Goal: Transaction & Acquisition: Purchase product/service

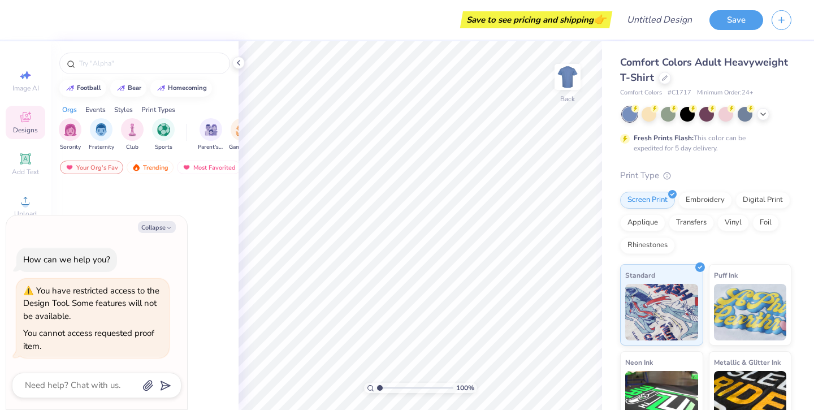
type textarea "x"
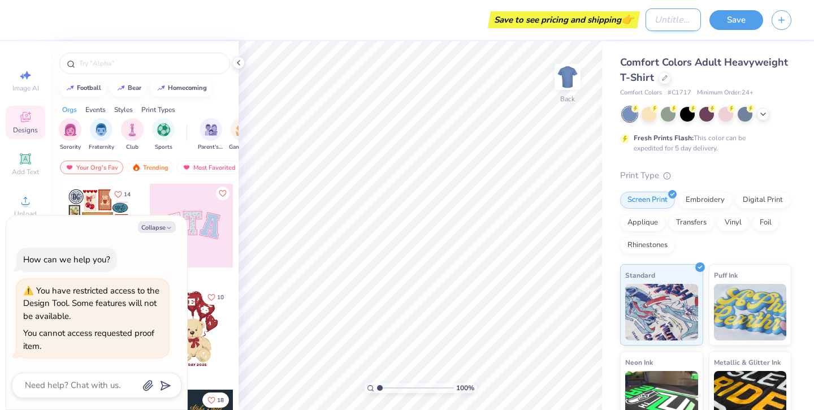
click at [658, 24] on input "Design Title" at bounding box center [672, 19] width 55 height 23
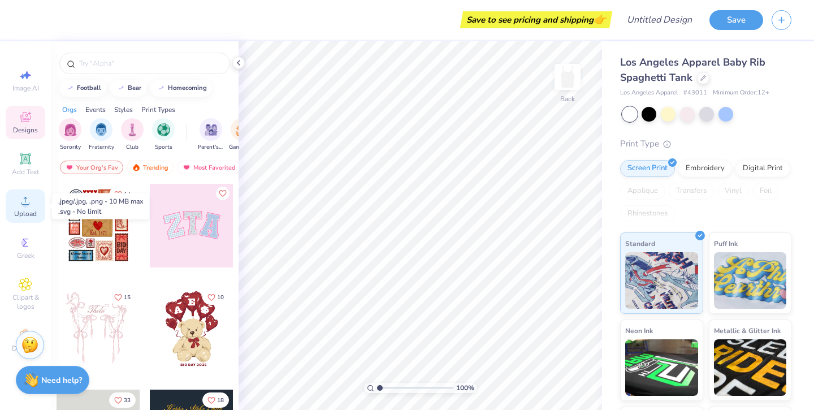
click at [17, 211] on span "Upload" at bounding box center [25, 213] width 23 height 9
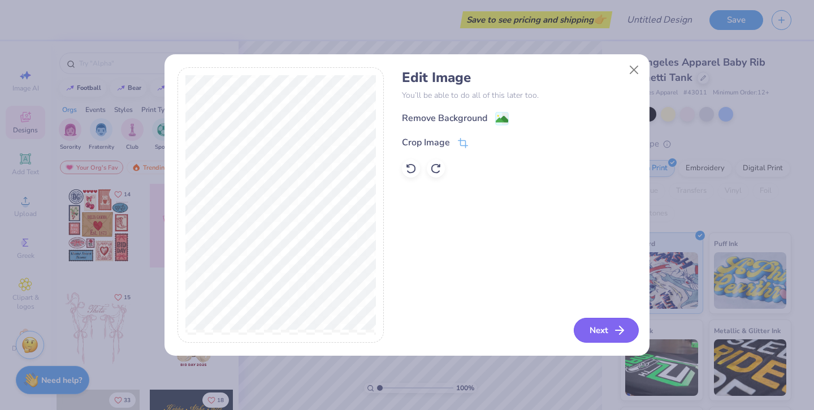
click at [600, 332] on button "Next" at bounding box center [606, 330] width 65 height 25
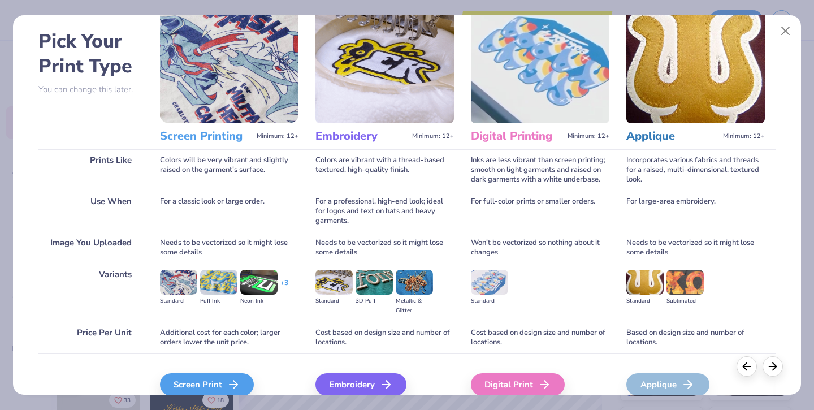
scroll to position [97, 0]
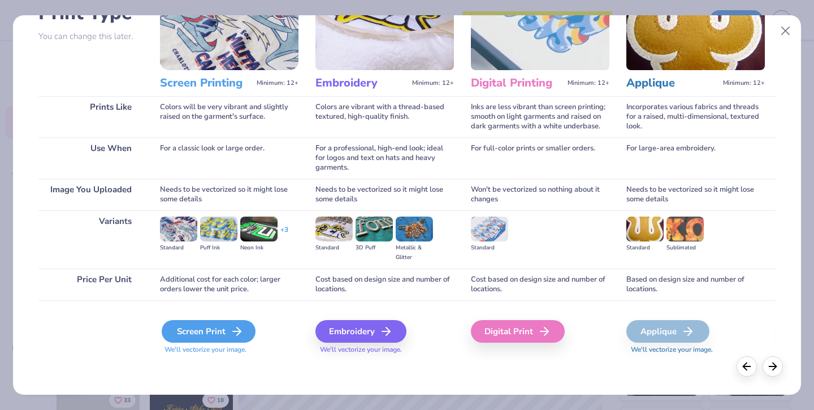
click at [197, 332] on div "Screen Print" at bounding box center [209, 331] width 94 height 23
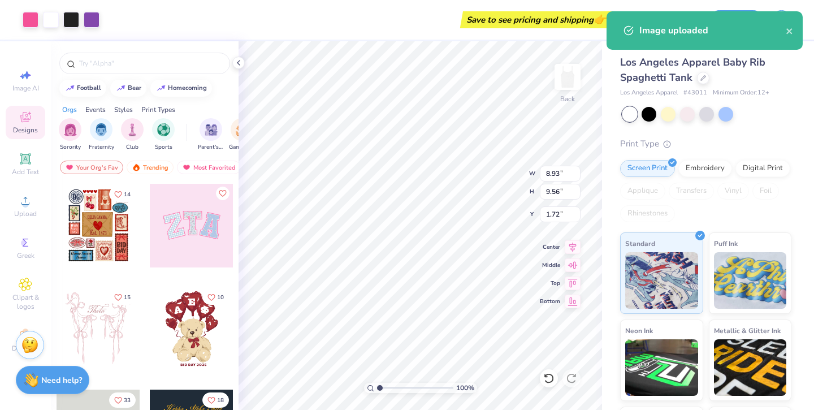
click at [266, 192] on body "Art colors Save to see pricing and shipping 👉 Design Title Save Image AI Design…" at bounding box center [407, 205] width 814 height 410
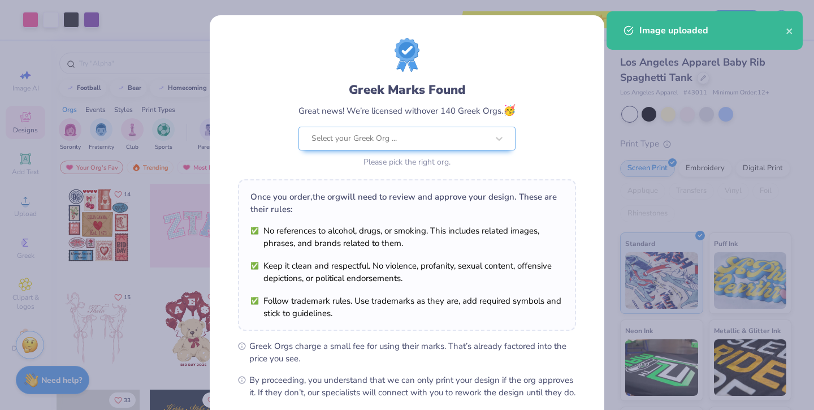
scroll to position [25, 0]
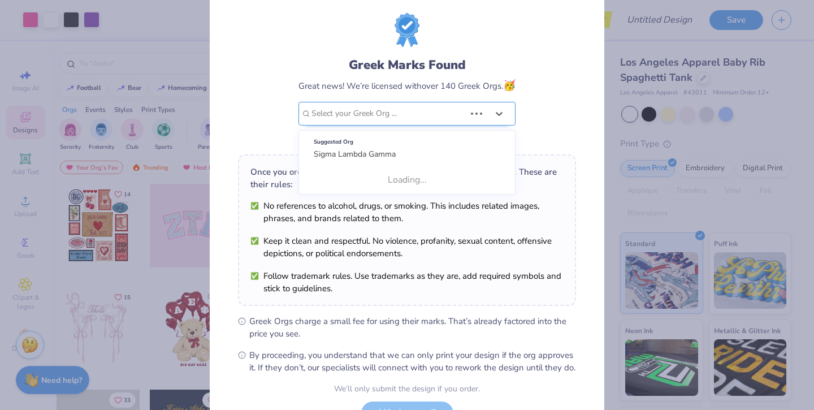
click at [369, 118] on div at bounding box center [388, 113] width 154 height 15
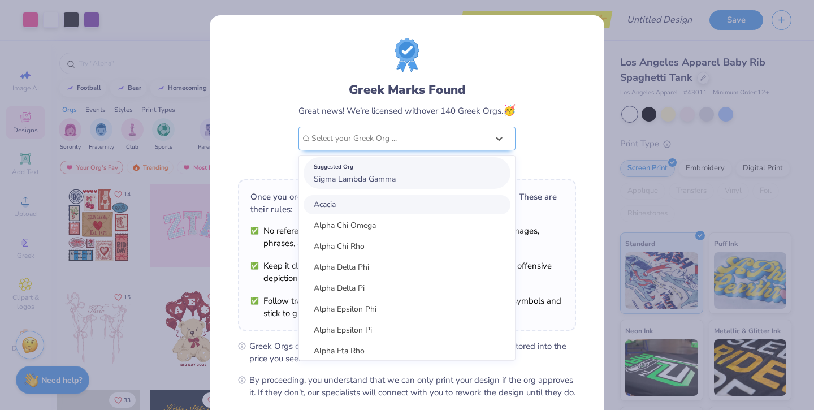
click at [356, 183] on span "Sigma Lambda Gamma" at bounding box center [355, 178] width 82 height 11
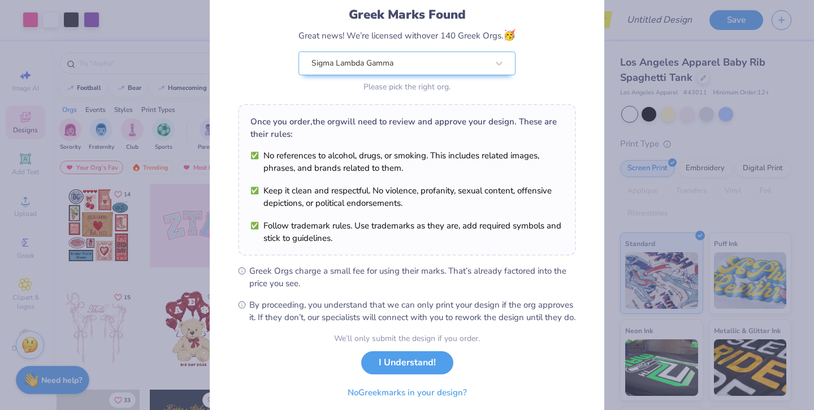
scroll to position [119, 0]
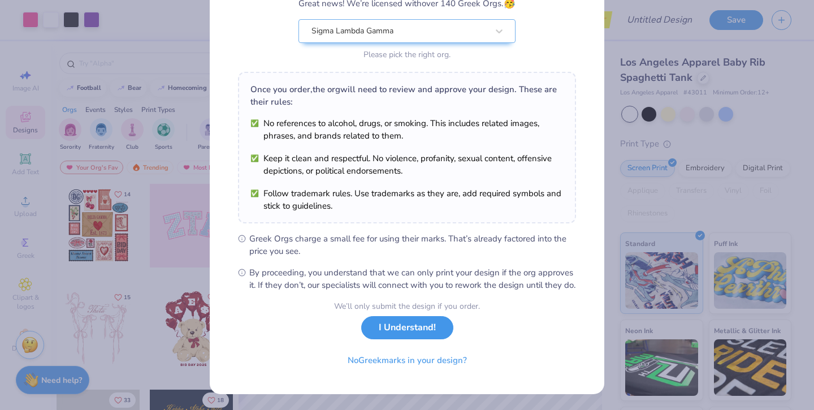
click at [406, 329] on button "I Understand!" at bounding box center [407, 327] width 92 height 23
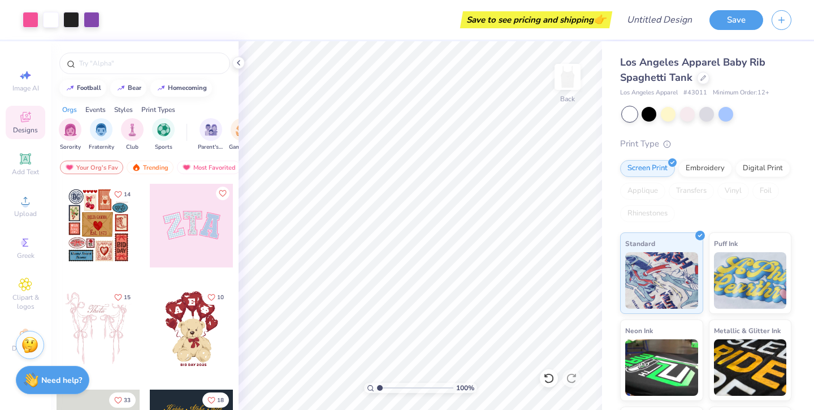
scroll to position [0, 0]
type input "8.20"
type input "8.78"
type input "1.76"
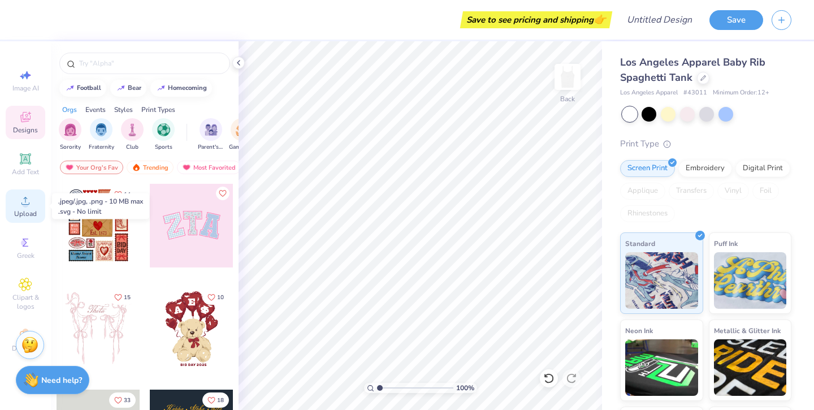
click at [19, 198] on icon at bounding box center [26, 201] width 14 height 14
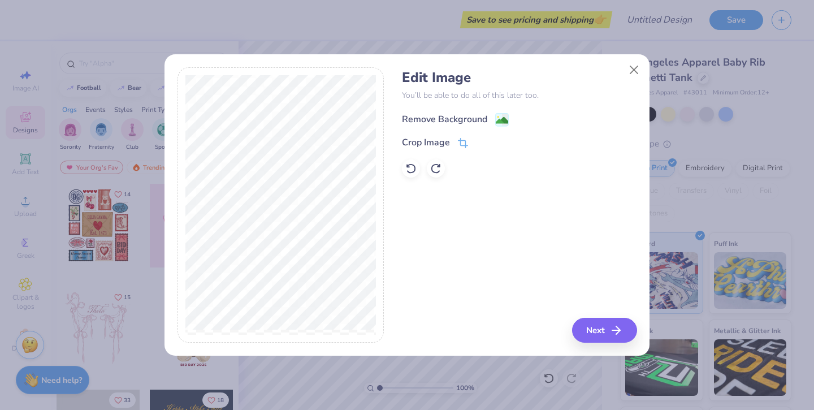
click at [496, 120] on image at bounding box center [502, 120] width 12 height 12
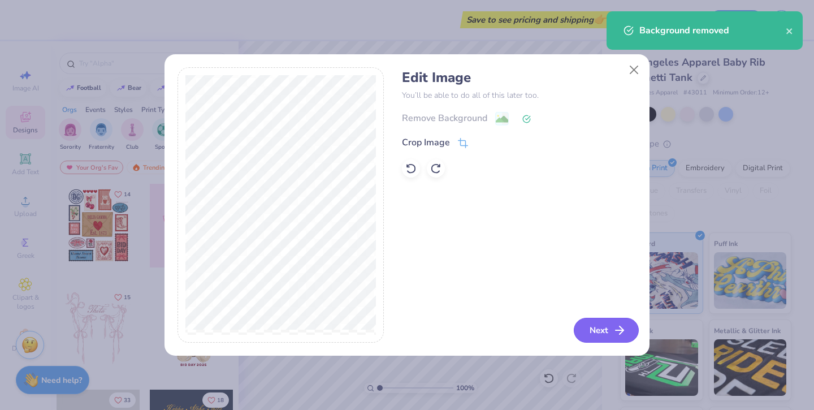
click at [610, 332] on button "Next" at bounding box center [606, 330] width 65 height 25
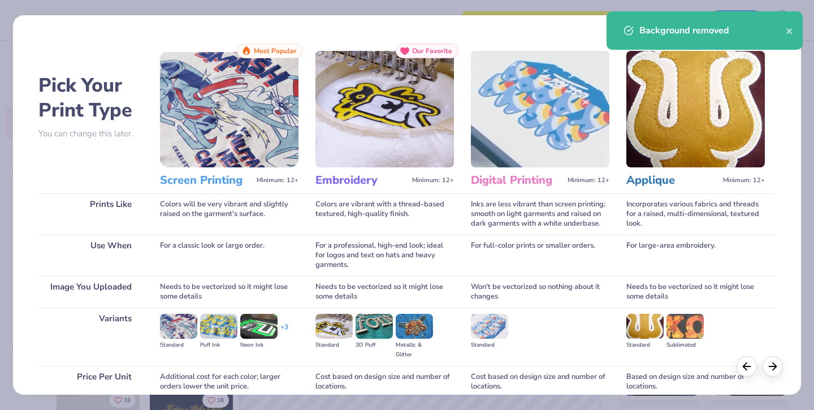
scroll to position [97, 0]
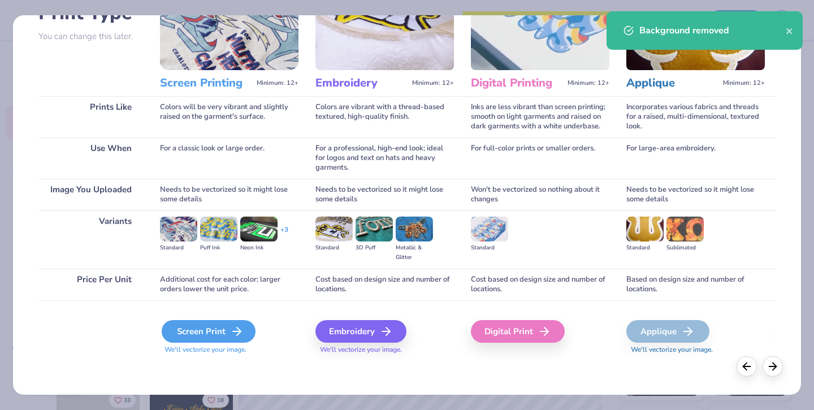
click at [186, 339] on div "Screen Print" at bounding box center [209, 331] width 94 height 23
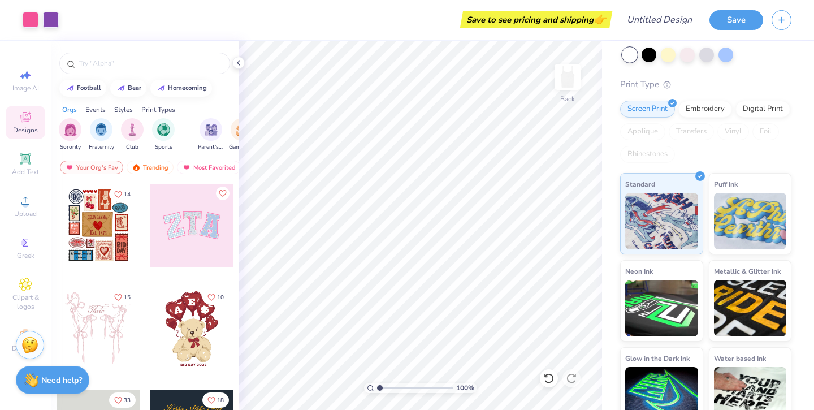
scroll to position [60, 0]
type input "1"
click at [343, 382] on div "100 %" at bounding box center [420, 225] width 368 height 368
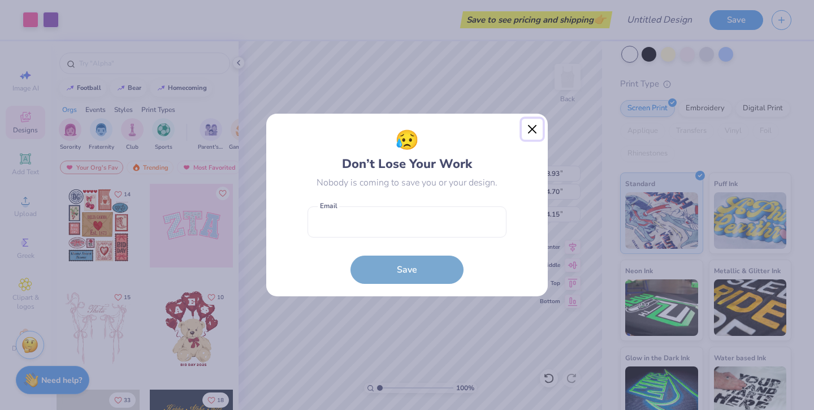
click at [533, 129] on button "Close" at bounding box center [532, 129] width 21 height 21
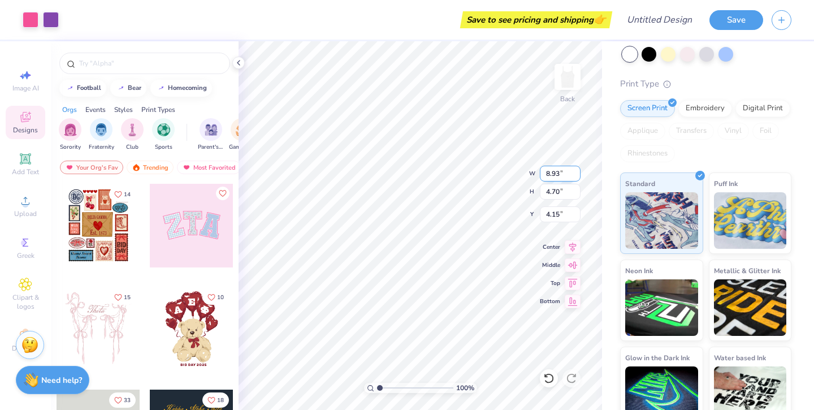
click at [559, 173] on input "8.93" at bounding box center [560, 174] width 41 height 16
type input "8"
type input "7.95"
type input "4.19"
click at [559, 211] on input "4.41" at bounding box center [560, 214] width 41 height 16
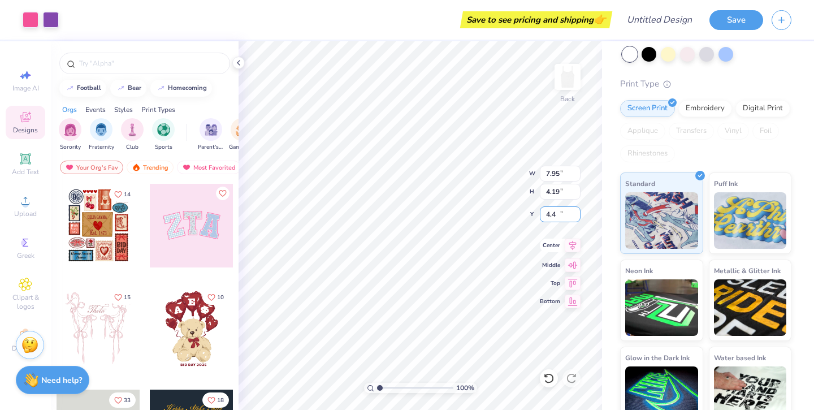
type input "4"
type input "3.25"
click at [558, 175] on input "7.95" at bounding box center [560, 174] width 41 height 16
click at [562, 216] on input "4.41" at bounding box center [560, 214] width 41 height 16
type input "4"
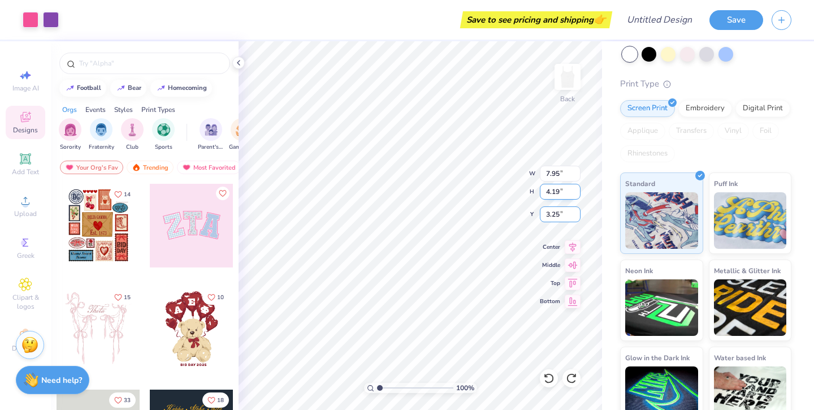
type input "3.25"
click at [557, 177] on input "7.95" at bounding box center [560, 174] width 41 height 16
click at [559, 175] on input "7.95" at bounding box center [560, 174] width 41 height 16
type input "7.95"
click at [559, 190] on input "4.19" at bounding box center [560, 192] width 41 height 16
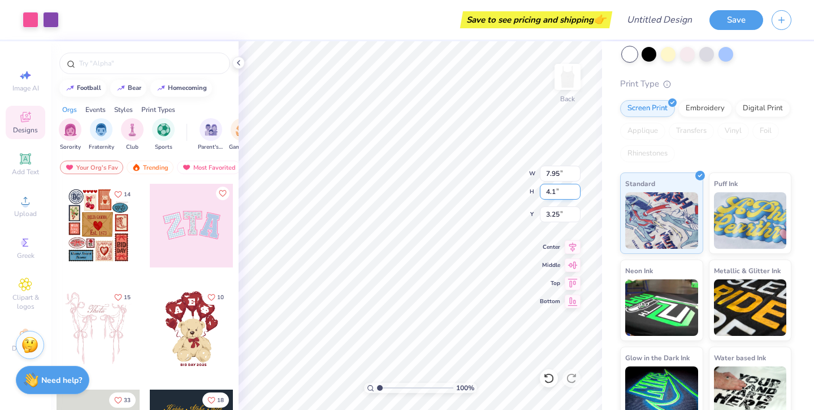
type input "4.19"
click at [560, 171] on input "7.96" at bounding box center [560, 174] width 41 height 16
type input "7.95"
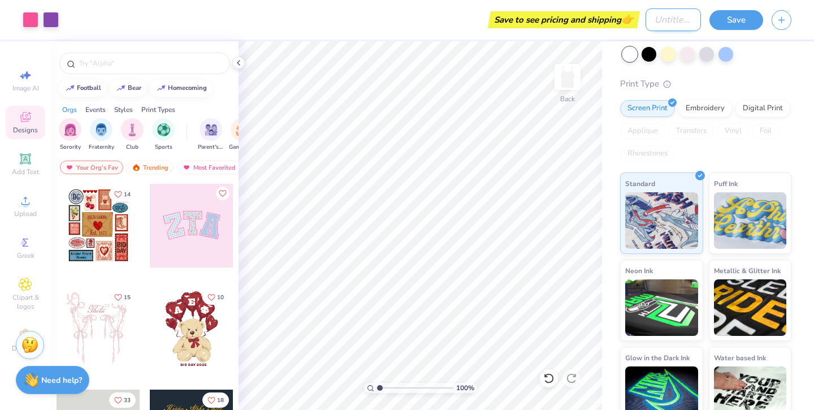
click at [659, 21] on input "Design Title" at bounding box center [672, 19] width 55 height 23
click at [661, 20] on input "final recruitment shirt" at bounding box center [672, 19] width 55 height 23
type input "slg recruitment shirt"
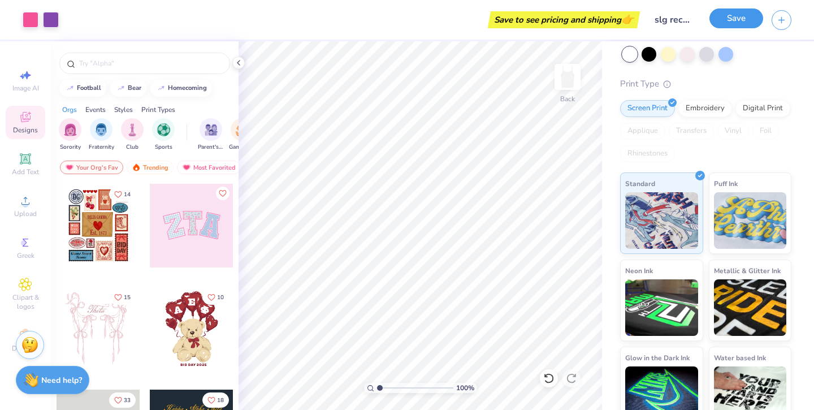
click at [721, 19] on button "Save" at bounding box center [736, 18] width 54 height 20
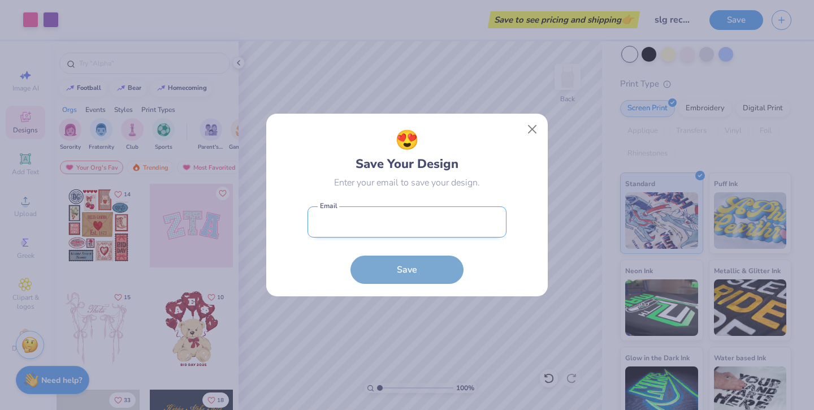
click at [407, 228] on input "email" at bounding box center [406, 221] width 199 height 31
type input "[EMAIL_ADDRESS][DOMAIN_NAME]"
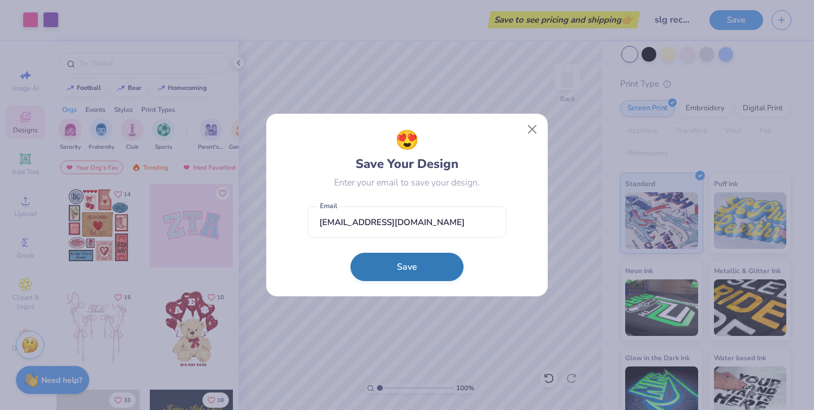
click at [397, 268] on button "Save" at bounding box center [406, 267] width 113 height 28
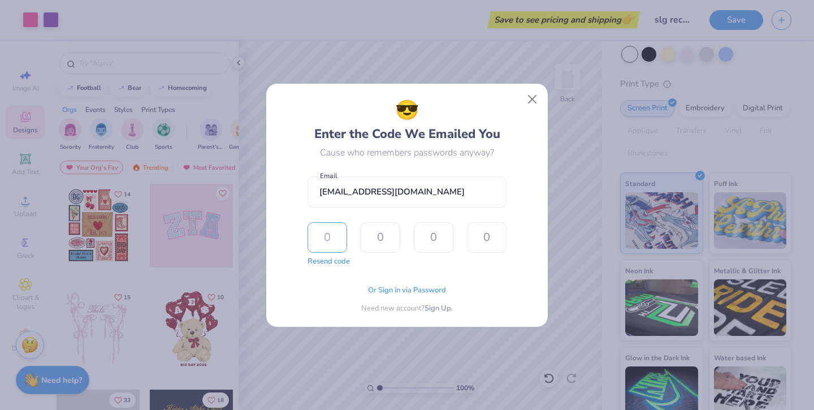
type input "1"
type input "6"
type input "4"
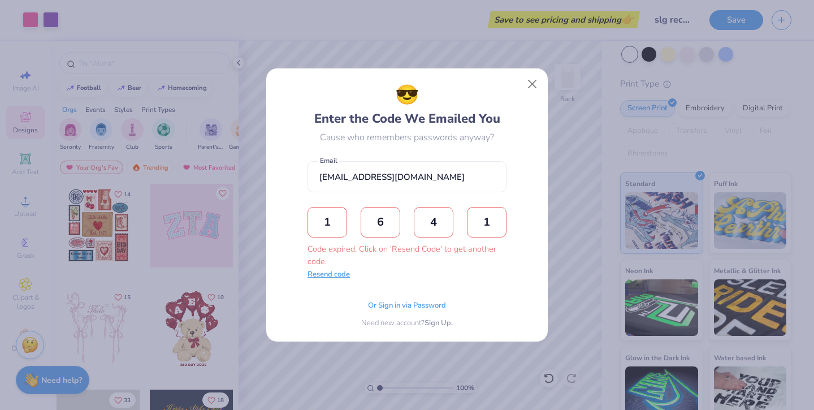
type input "1"
click at [336, 276] on button "Resend code" at bounding box center [328, 274] width 42 height 11
click at [325, 227] on input "text" at bounding box center [327, 222] width 40 height 31
type input "3"
type input "1"
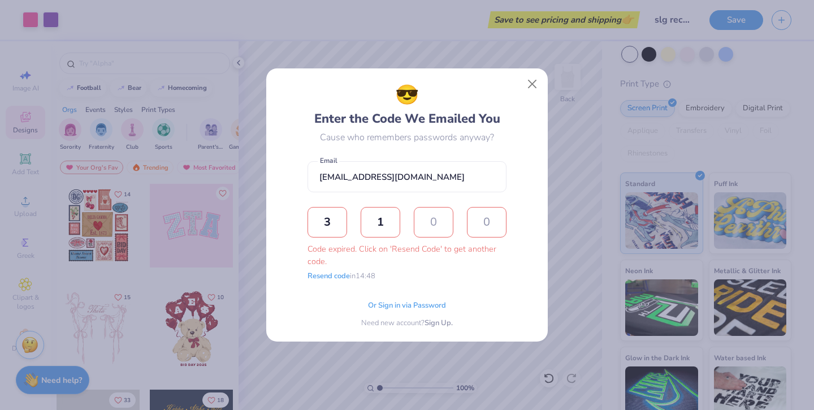
type input "8"
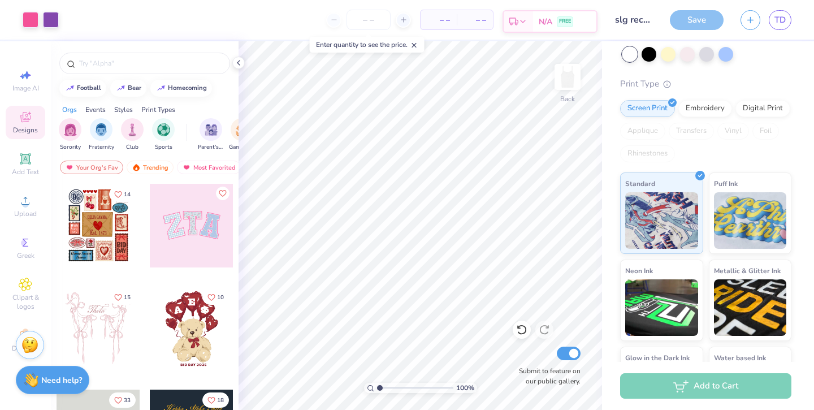
click at [523, 20] on icon at bounding box center [522, 21] width 9 height 9
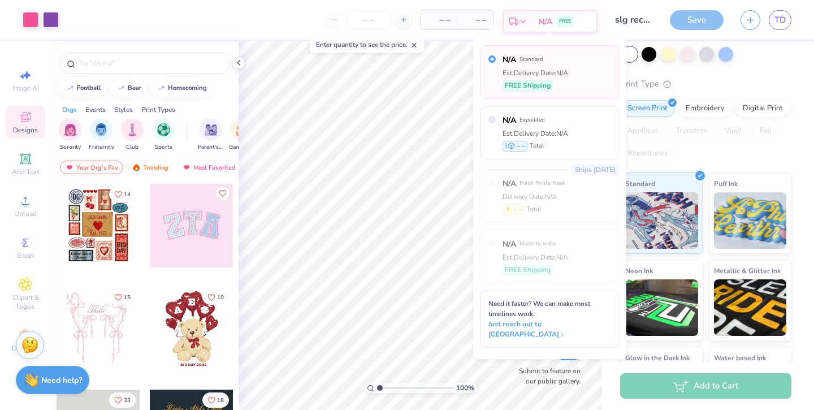
scroll to position [79, 0]
click at [523, 19] on div "Est. Delivery N/A FREE" at bounding box center [476, 21] width 95 height 23
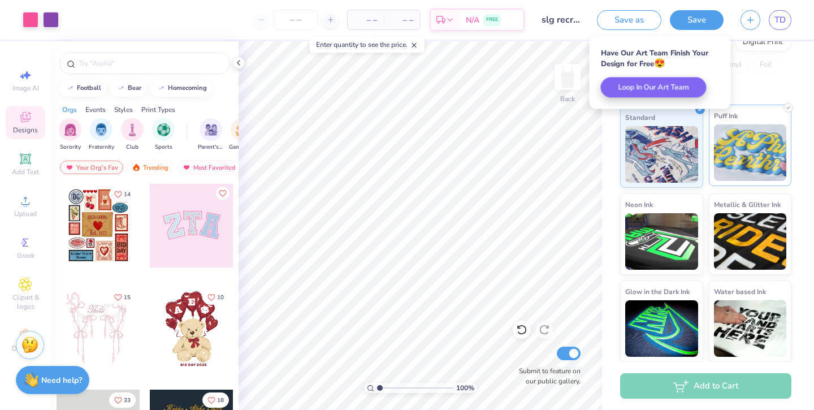
scroll to position [0, 0]
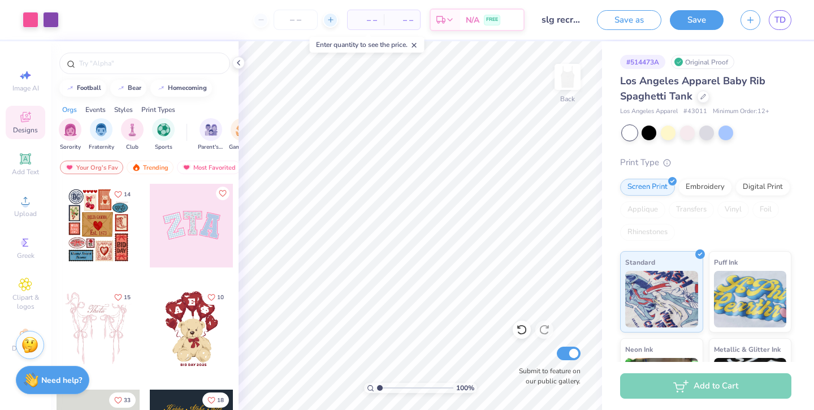
click at [328, 21] on icon at bounding box center [331, 20] width 8 height 8
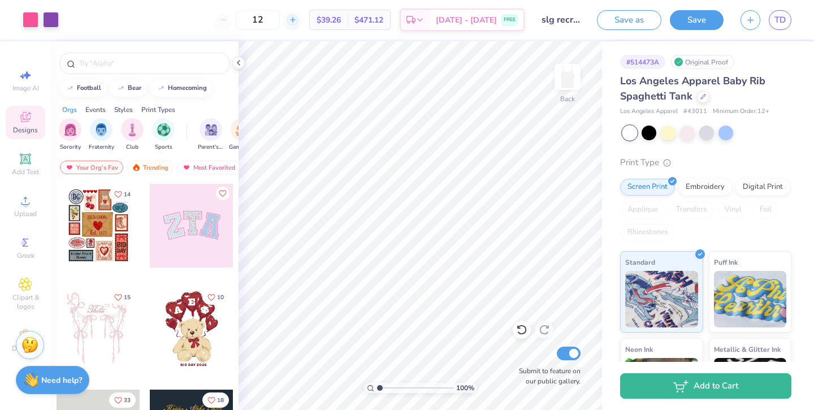
click at [297, 16] on icon at bounding box center [293, 20] width 8 height 8
click at [303, 35] on div "14 $37.59 Per Item $526.26 Total Est. Delivery [DATE] - [DATE] FREE" at bounding box center [295, 20] width 457 height 40
click at [297, 23] on icon at bounding box center [293, 20] width 8 height 8
click at [303, 31] on div "15 $36.96 Per Item $554.40 Total Est. Delivery [DATE] - [DATE] FREE" at bounding box center [295, 20] width 457 height 40
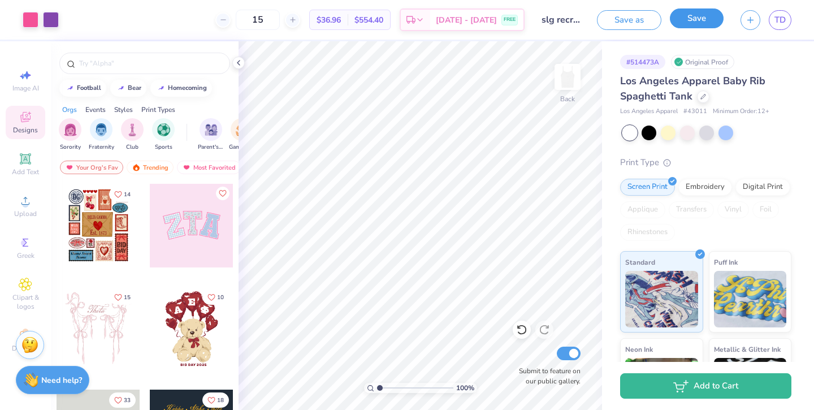
click at [706, 15] on button "Save" at bounding box center [697, 18] width 54 height 20
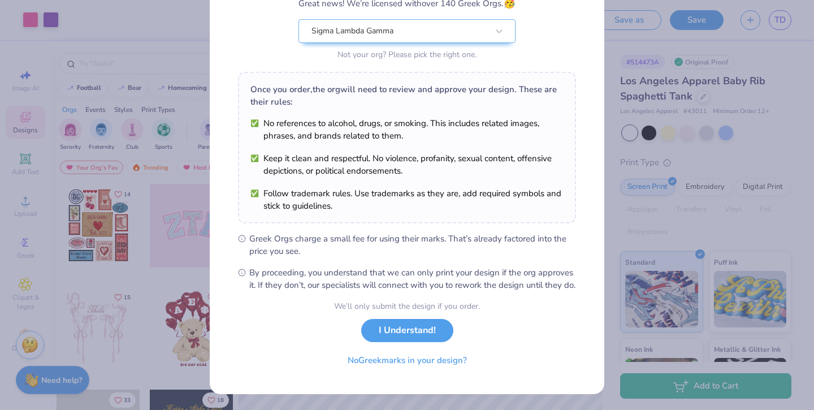
scroll to position [119, 0]
click at [389, 332] on button "I Understand!" at bounding box center [407, 327] width 92 height 23
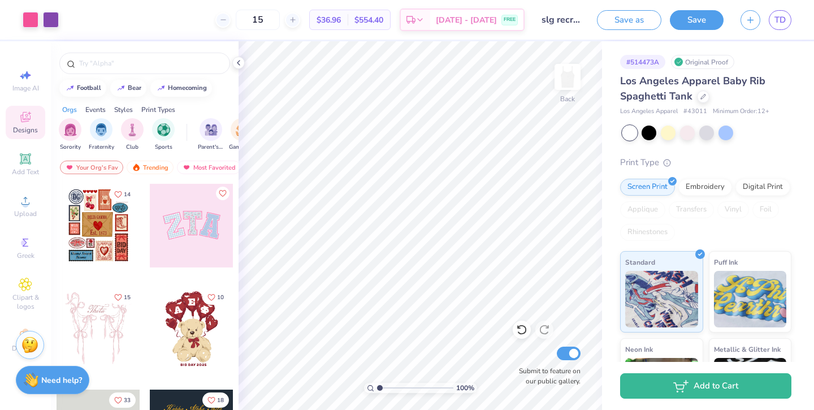
scroll to position [0, 0]
click at [415, 23] on polygon at bounding box center [413, 21] width 3 height 3
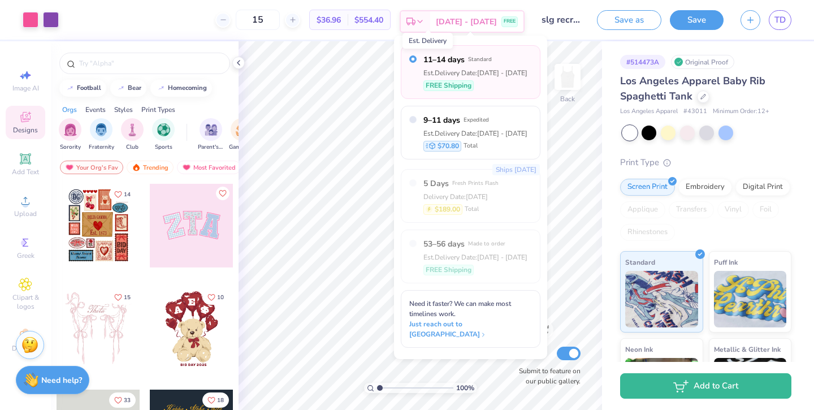
click at [415, 23] on polygon at bounding box center [413, 21] width 3 height 3
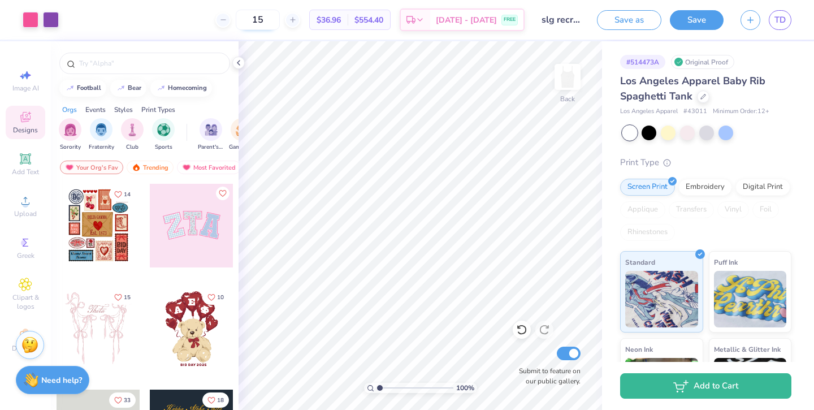
click at [277, 17] on input "15" at bounding box center [258, 20] width 44 height 20
click at [267, 21] on input "15" at bounding box center [258, 20] width 44 height 20
click at [273, 34] on div "15 $36.96 Per Item $554.40 Total Est. Delivery [DATE] - [DATE] FREE" at bounding box center [295, 20] width 457 height 40
click at [297, 21] on icon at bounding box center [293, 20] width 8 height 8
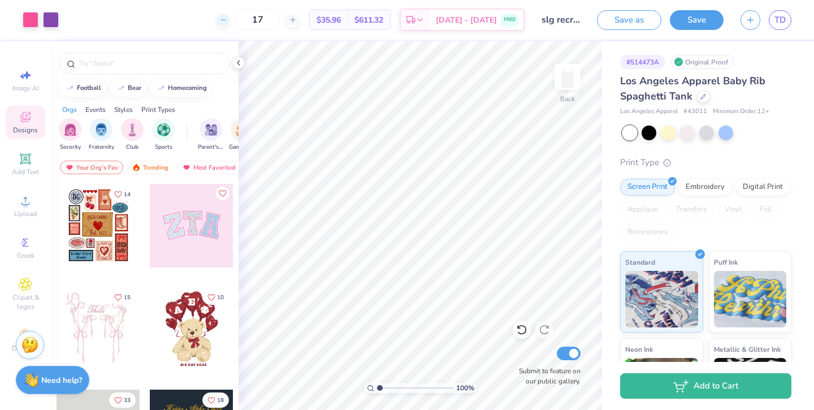
click at [227, 18] on icon at bounding box center [223, 20] width 8 height 8
type input "15"
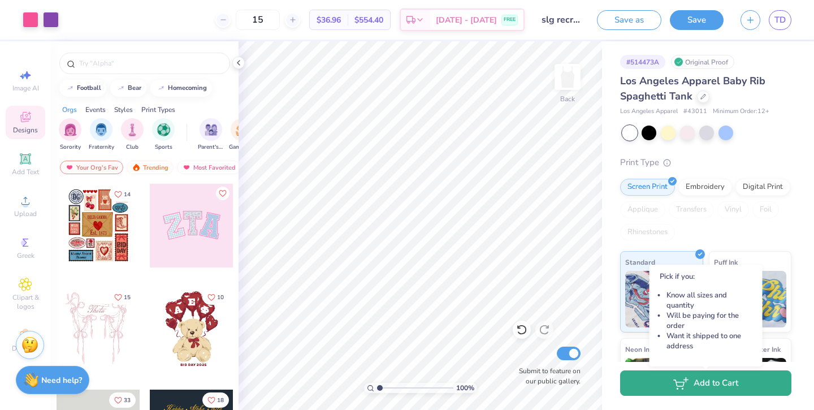
click at [679, 381] on icon "button" at bounding box center [679, 383] width 10 height 6
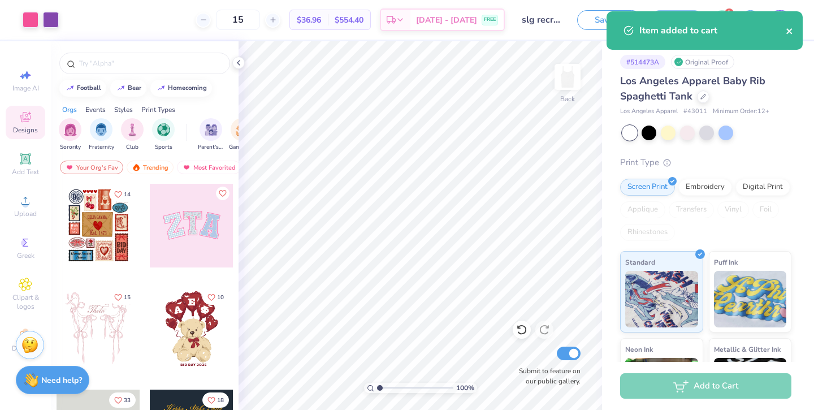
click at [787, 33] on icon "close" at bounding box center [789, 31] width 6 height 6
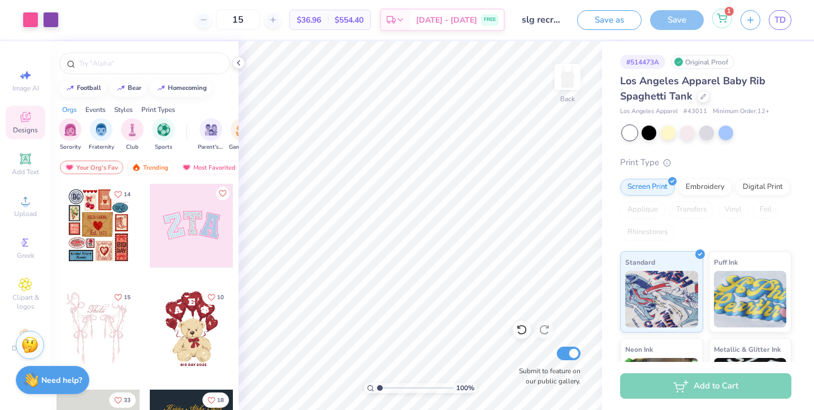
click at [723, 15] on icon at bounding box center [721, 18] width 10 height 9
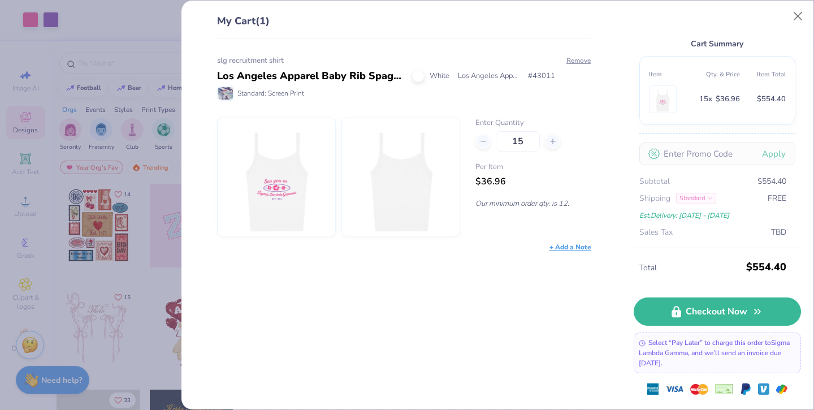
scroll to position [22, 0]
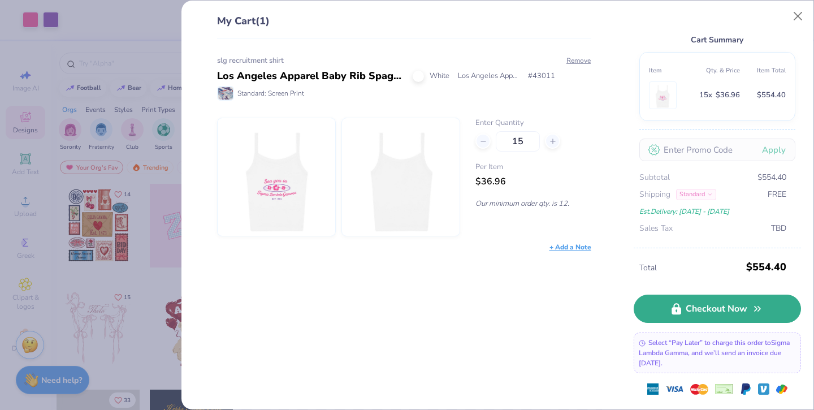
click at [709, 303] on link "Checkout Now" at bounding box center [716, 308] width 167 height 28
